Goal: Task Accomplishment & Management: Manage account settings

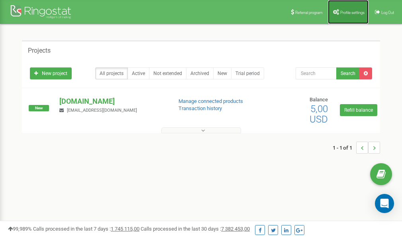
click at [343, 15] on link "Profile settings" at bounding box center [348, 12] width 41 height 24
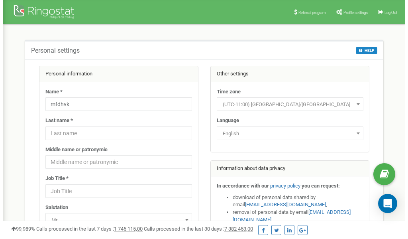
scroll to position [40, 0]
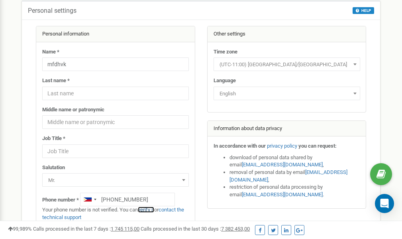
click at [151, 209] on link "verify it" at bounding box center [146, 209] width 16 height 6
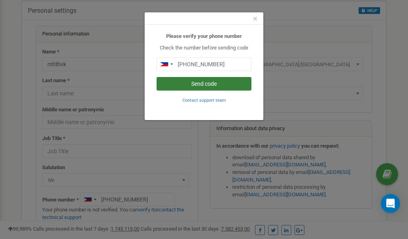
click at [200, 84] on button "Send code" at bounding box center [204, 84] width 95 height 14
